Goal: Navigation & Orientation: Find specific page/section

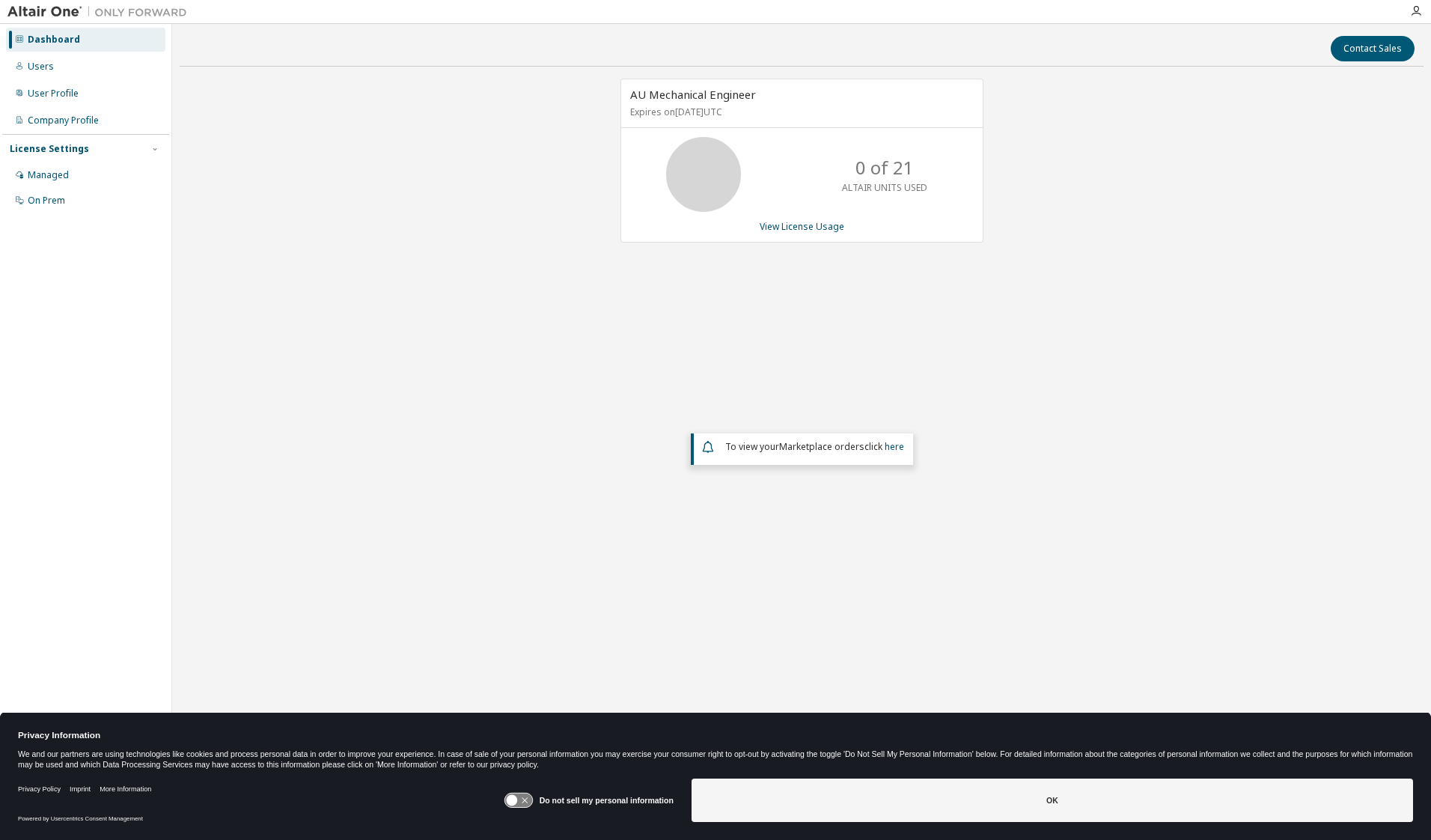
click at [526, 800] on icon at bounding box center [518, 800] width 28 height 14
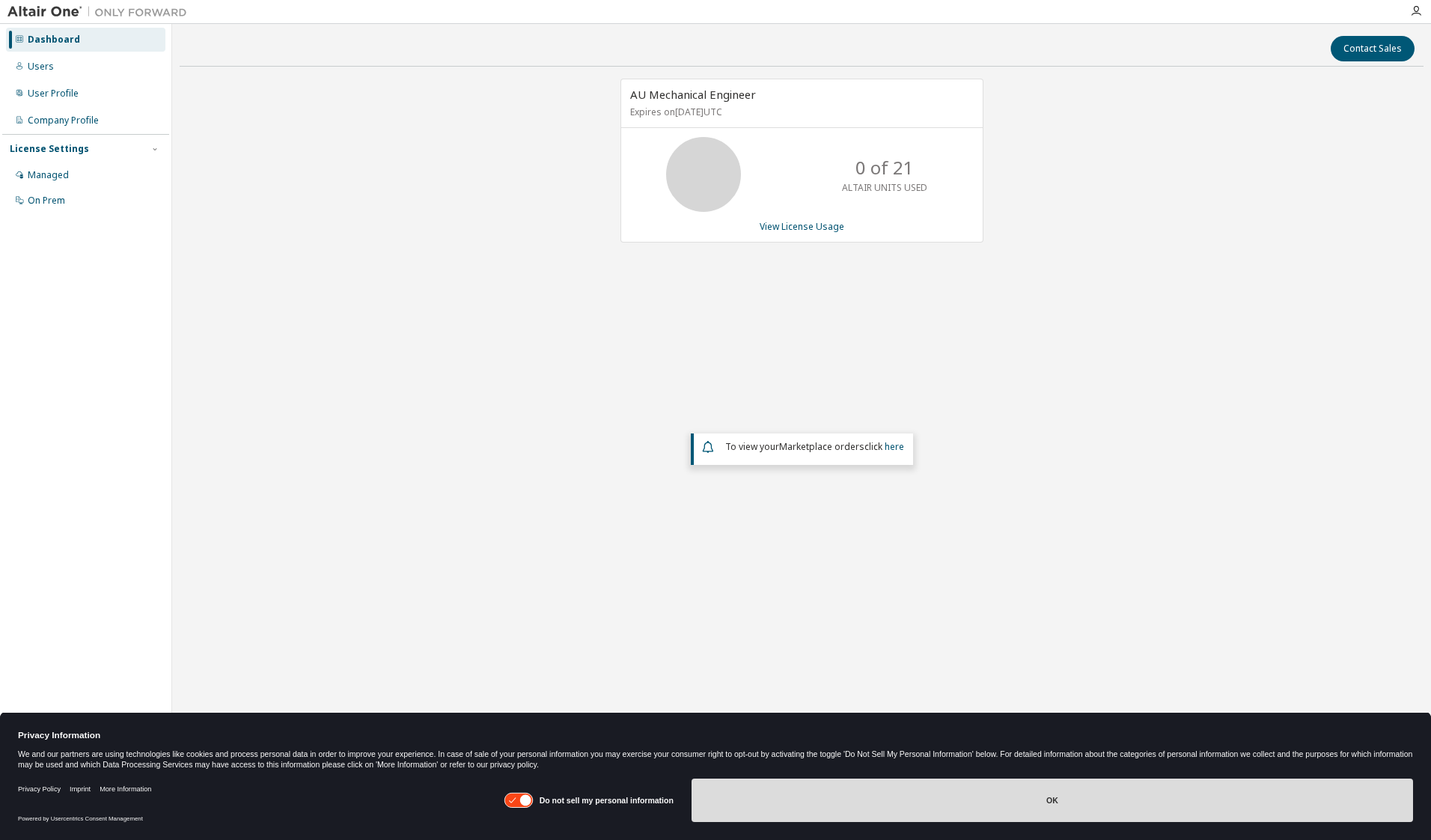
click at [1074, 800] on button "OK" at bounding box center [1053, 800] width 721 height 44
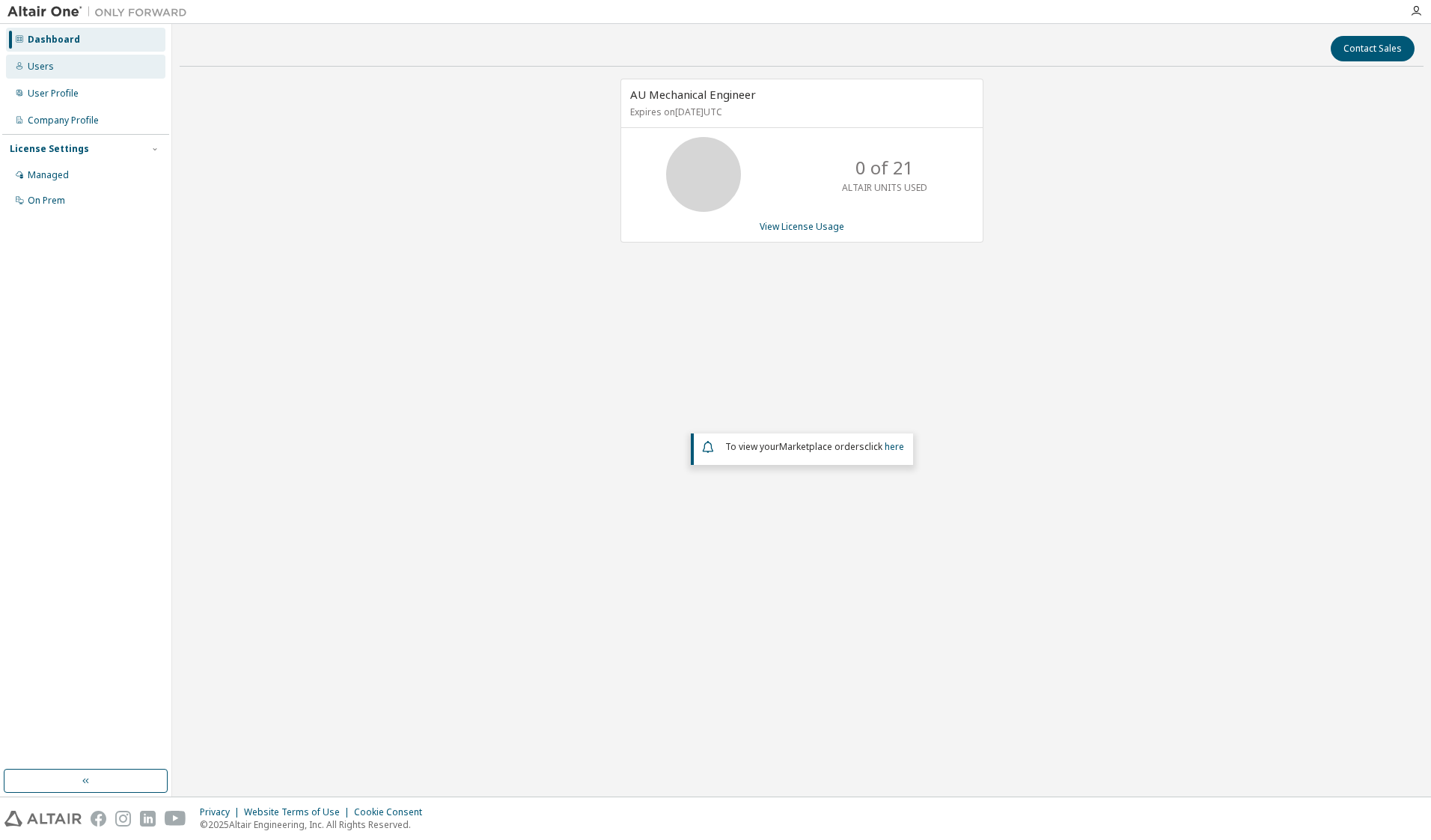
click at [46, 63] on div "Users" at bounding box center [40, 67] width 26 height 12
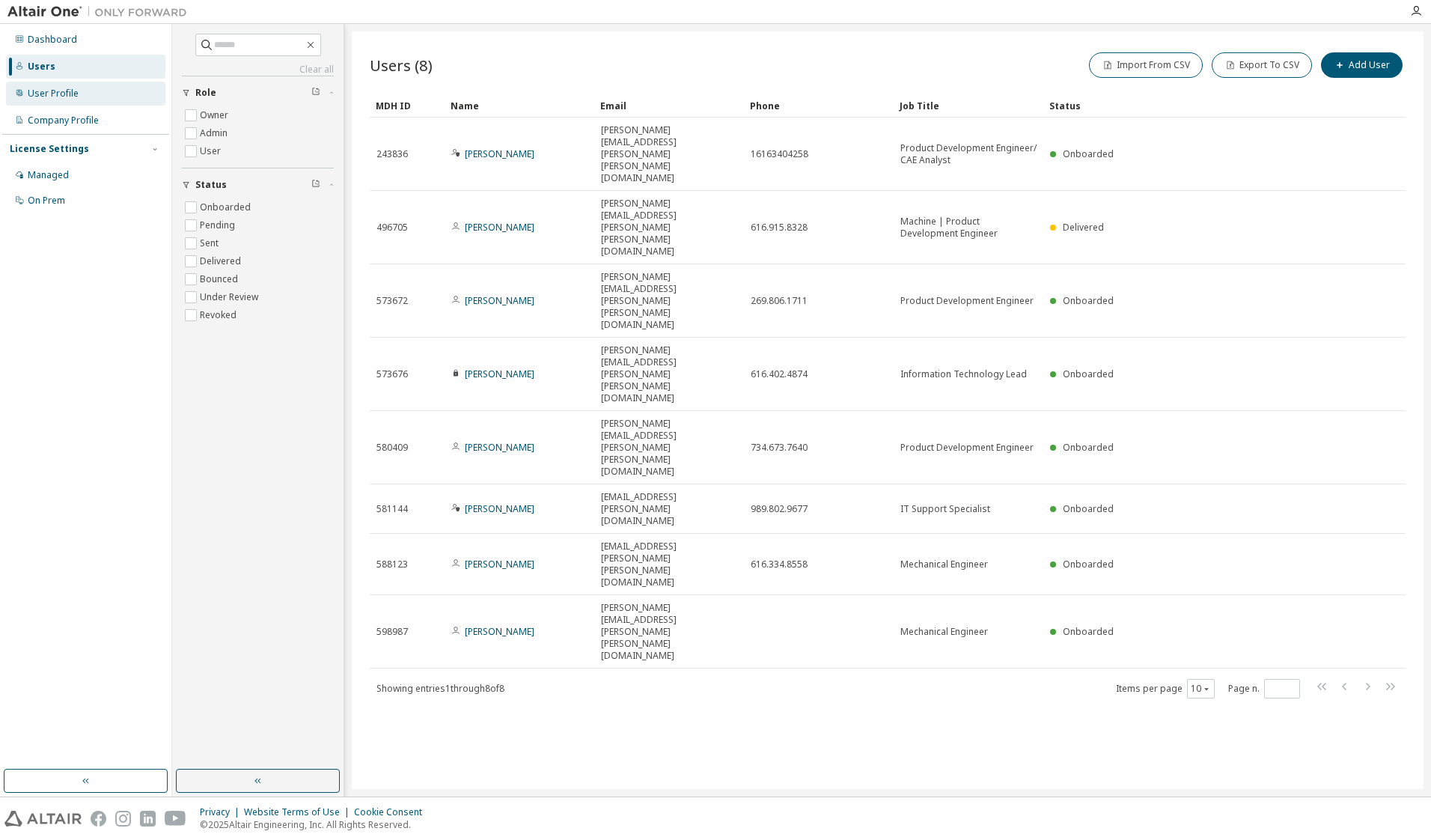
click at [67, 91] on div "User Profile" at bounding box center [53, 94] width 51 height 12
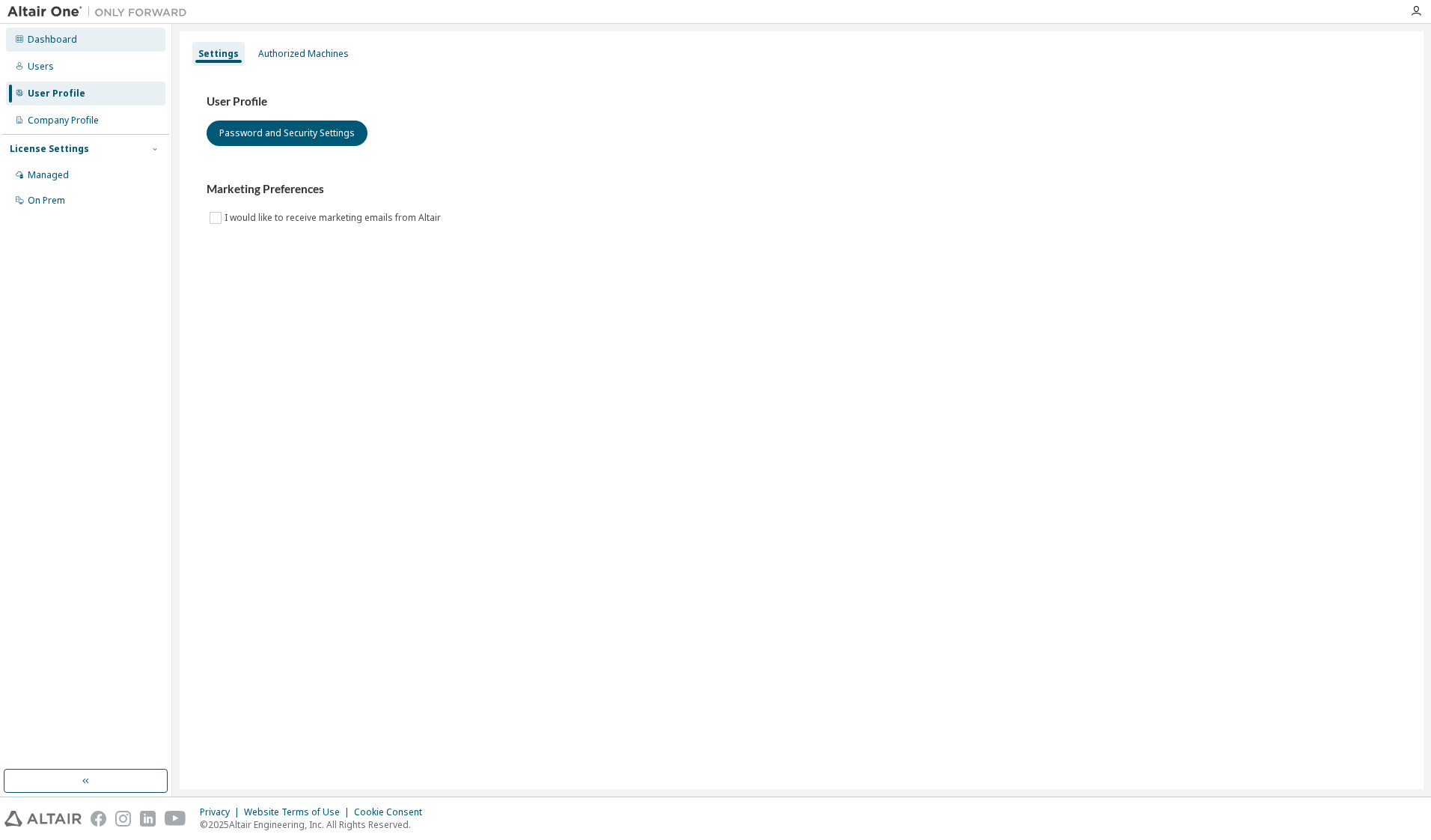
click at [51, 44] on div "Dashboard" at bounding box center [52, 40] width 50 height 12
